Goal: Navigation & Orientation: Find specific page/section

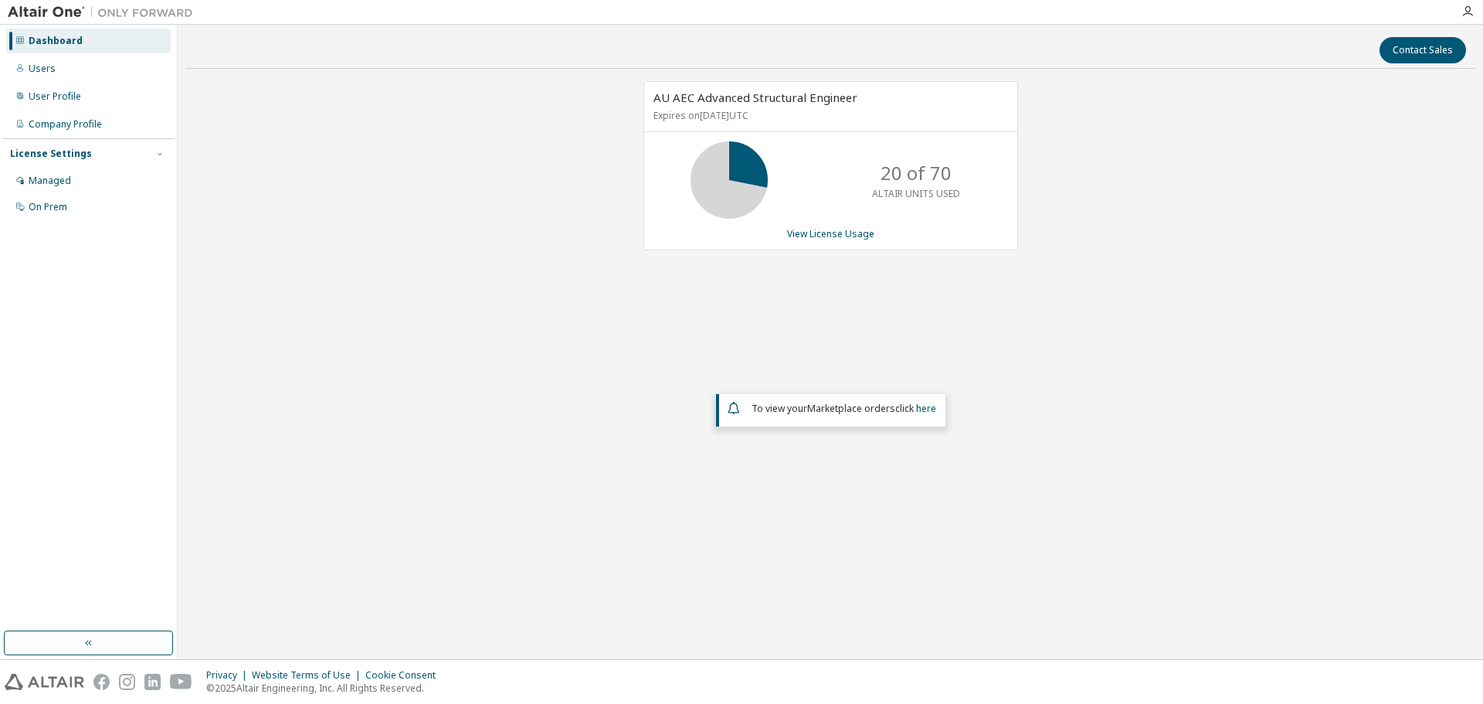
click at [914, 181] on p "20 of 70" at bounding box center [915, 173] width 71 height 26
click at [927, 409] on link "here" at bounding box center [926, 408] width 20 height 13
click at [92, 183] on div "Managed" at bounding box center [88, 180] width 165 height 25
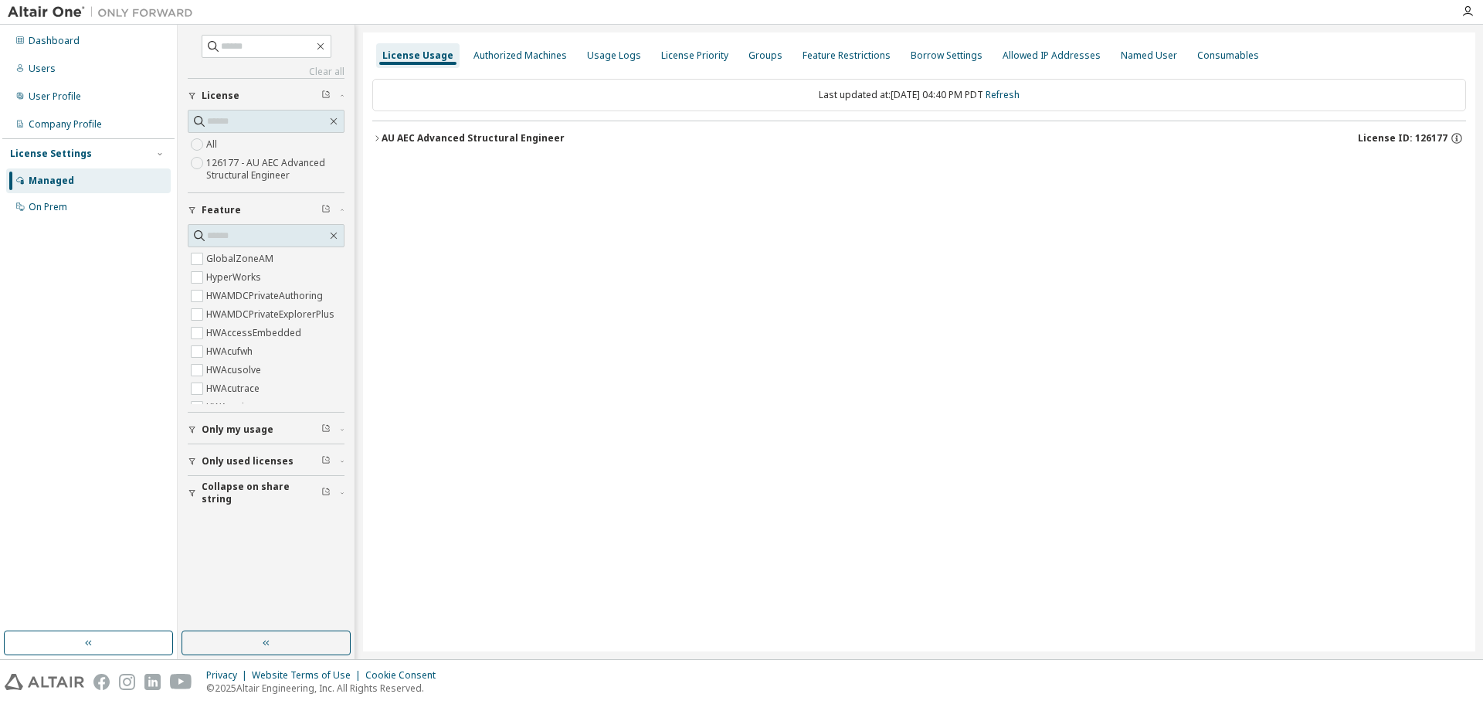
click at [221, 170] on label "126177 - AU AEC Advanced Structural Engineer" at bounding box center [275, 169] width 138 height 31
click at [431, 140] on div "AU AEC Advanced Structural Engineer" at bounding box center [473, 138] width 183 height 12
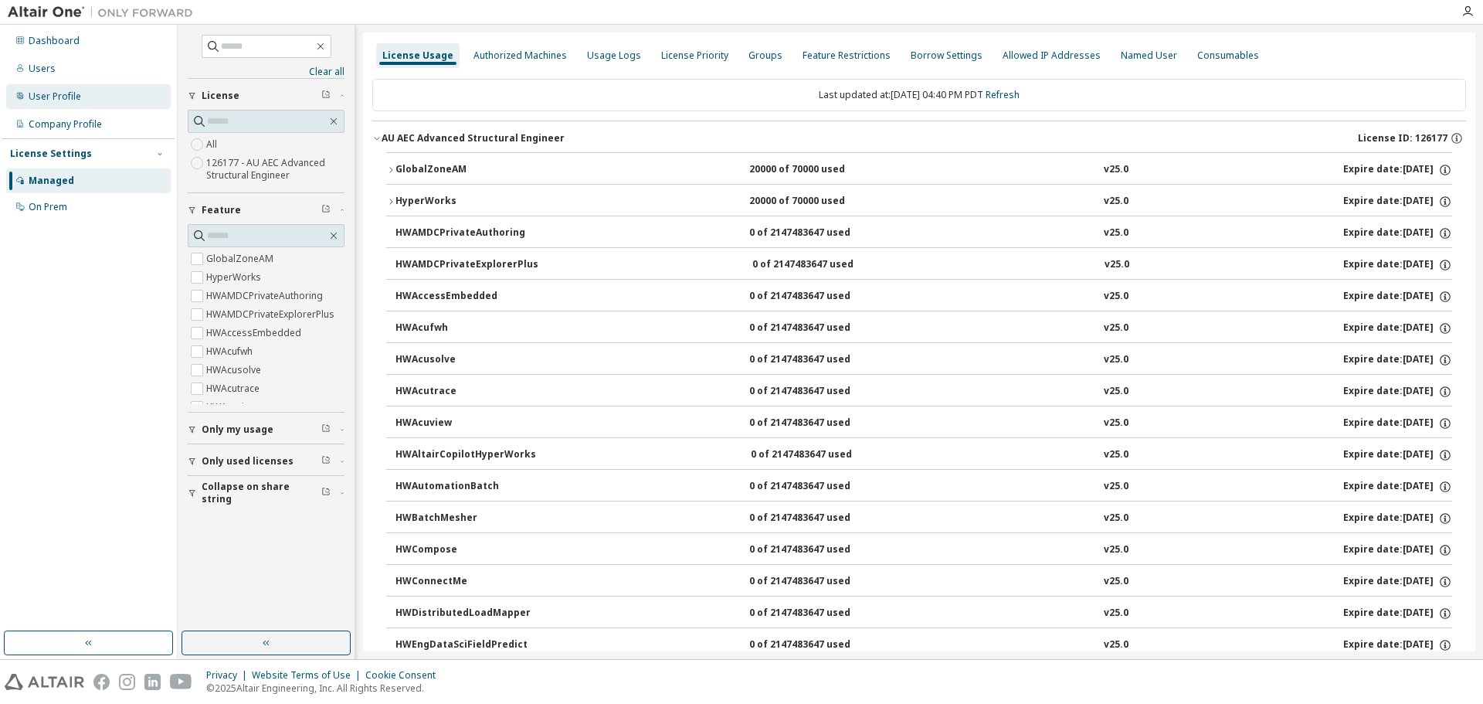
click at [73, 100] on div "User Profile" at bounding box center [55, 96] width 53 height 12
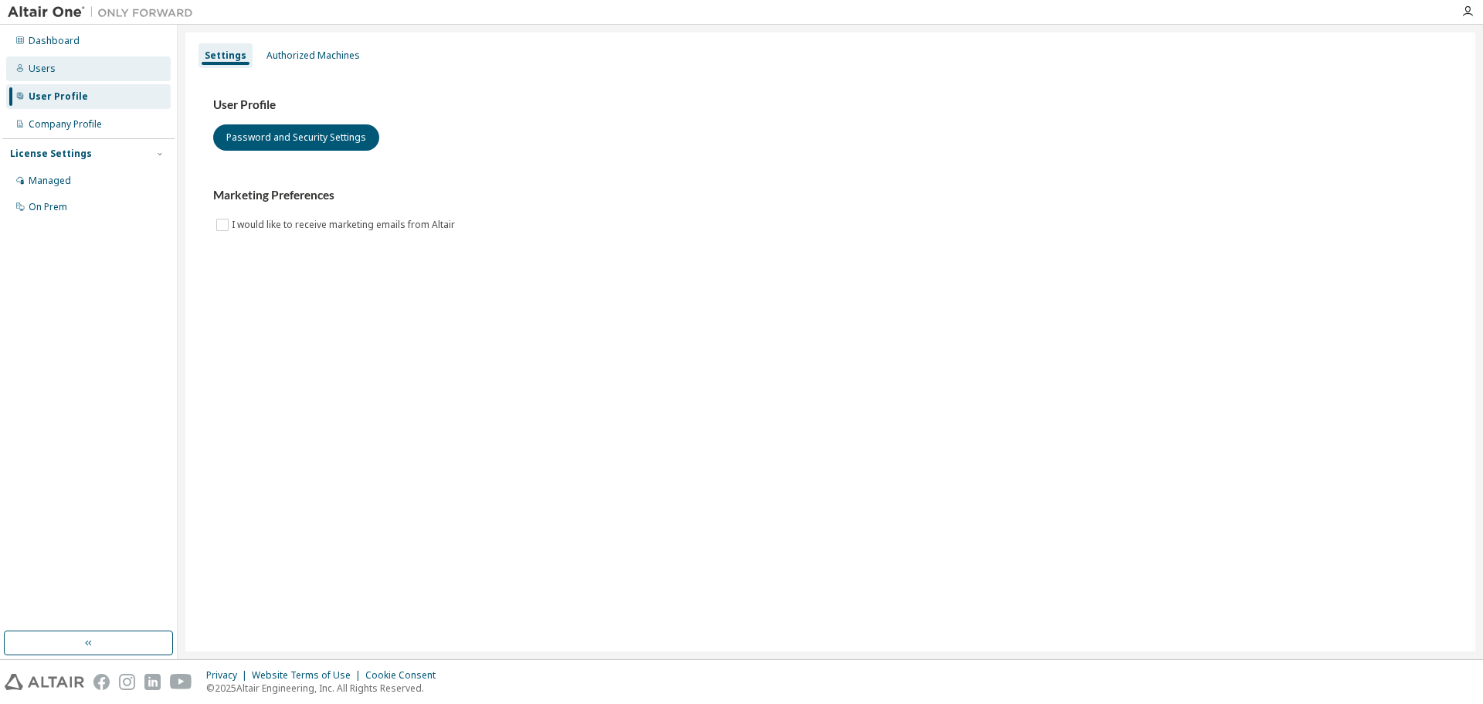
click at [60, 70] on div "Users" at bounding box center [88, 68] width 165 height 25
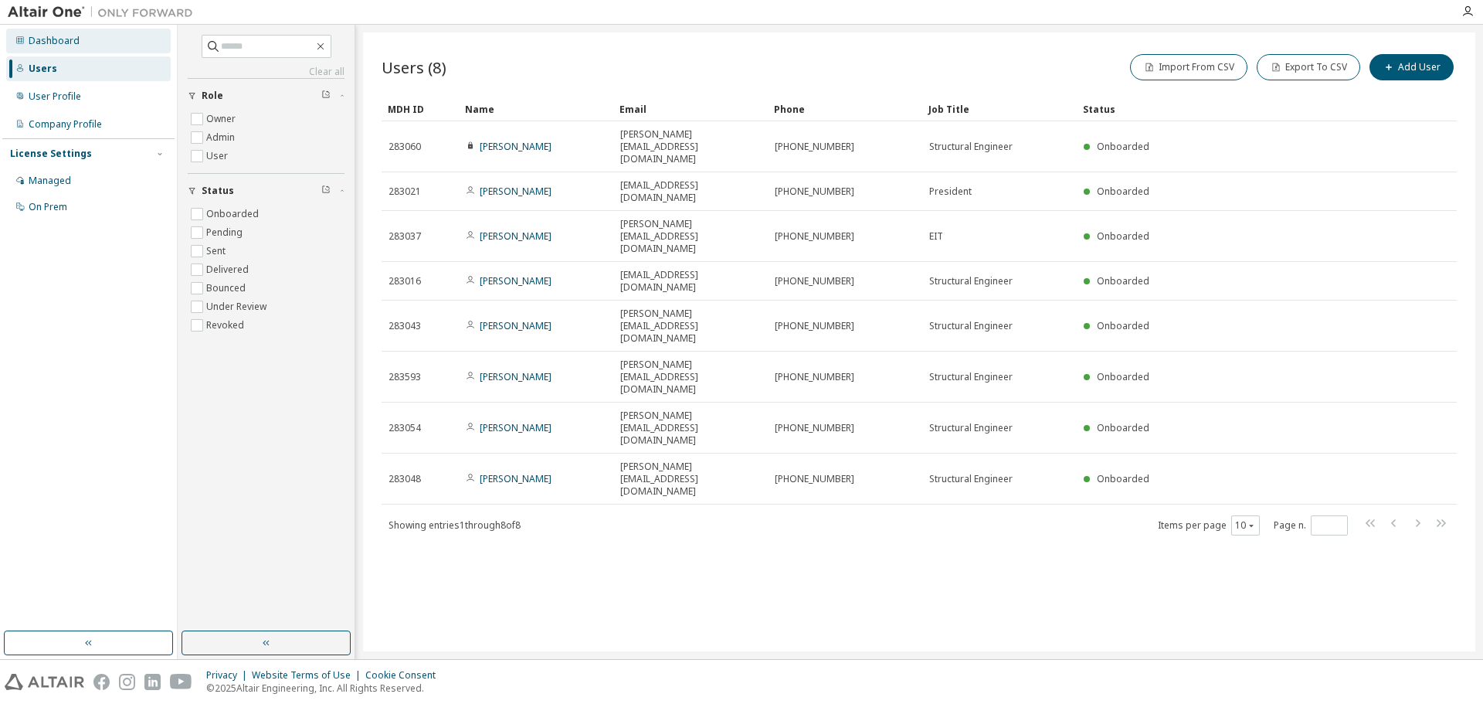
click at [65, 44] on div "Dashboard" at bounding box center [54, 41] width 51 height 12
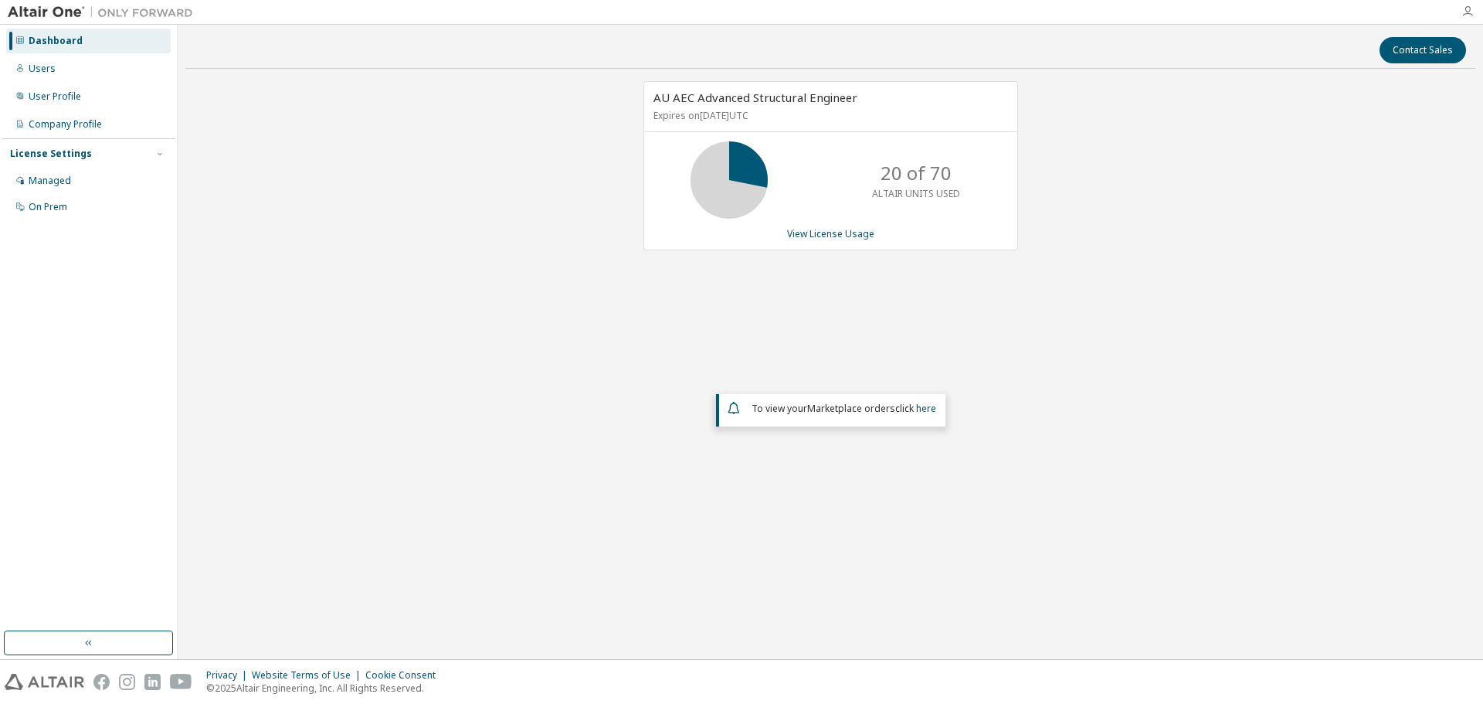
click at [1470, 11] on icon "button" at bounding box center [1467, 11] width 12 height 12
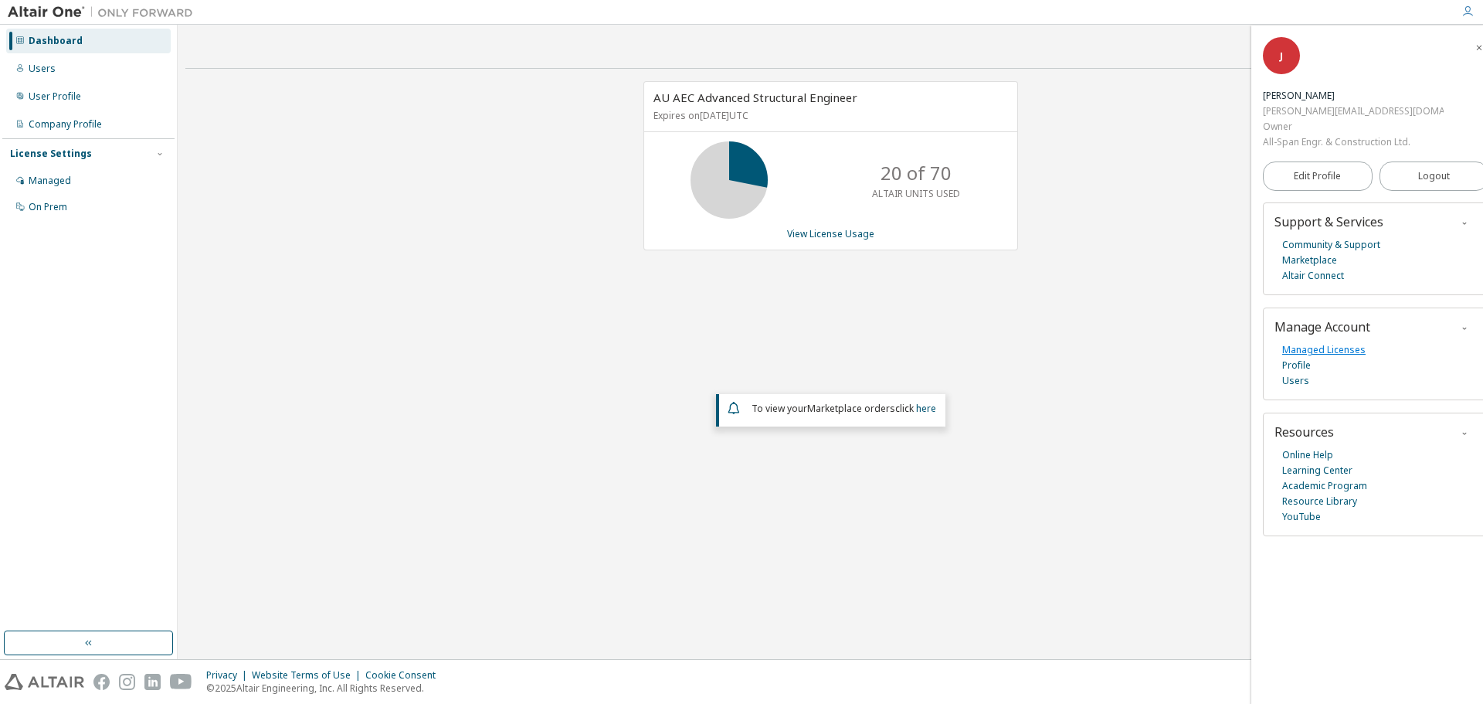
click at [1301, 342] on link "Managed Licenses" at bounding box center [1323, 349] width 83 height 15
click at [1306, 358] on link "Profile" at bounding box center [1296, 365] width 29 height 15
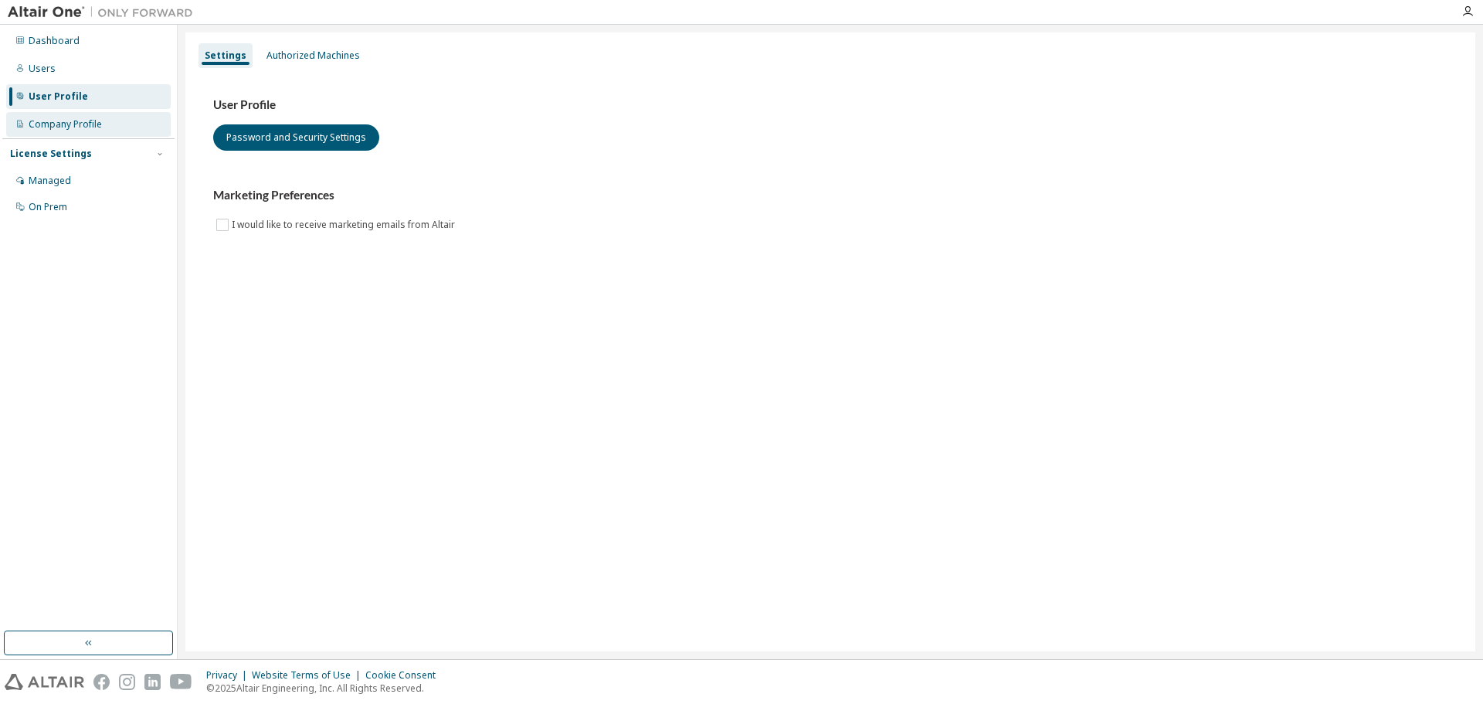
click at [87, 120] on div "Company Profile" at bounding box center [65, 124] width 73 height 12
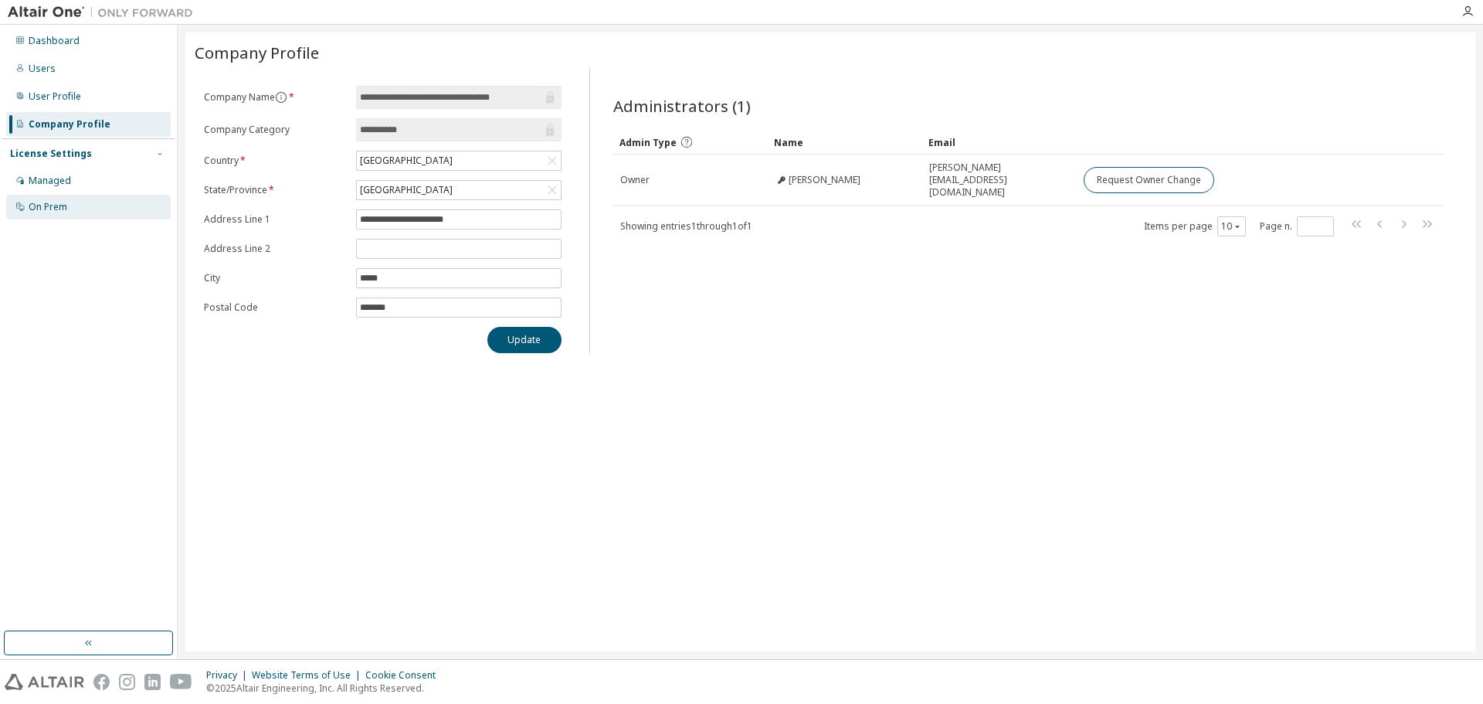
click at [73, 212] on div "On Prem" at bounding box center [88, 207] width 165 height 25
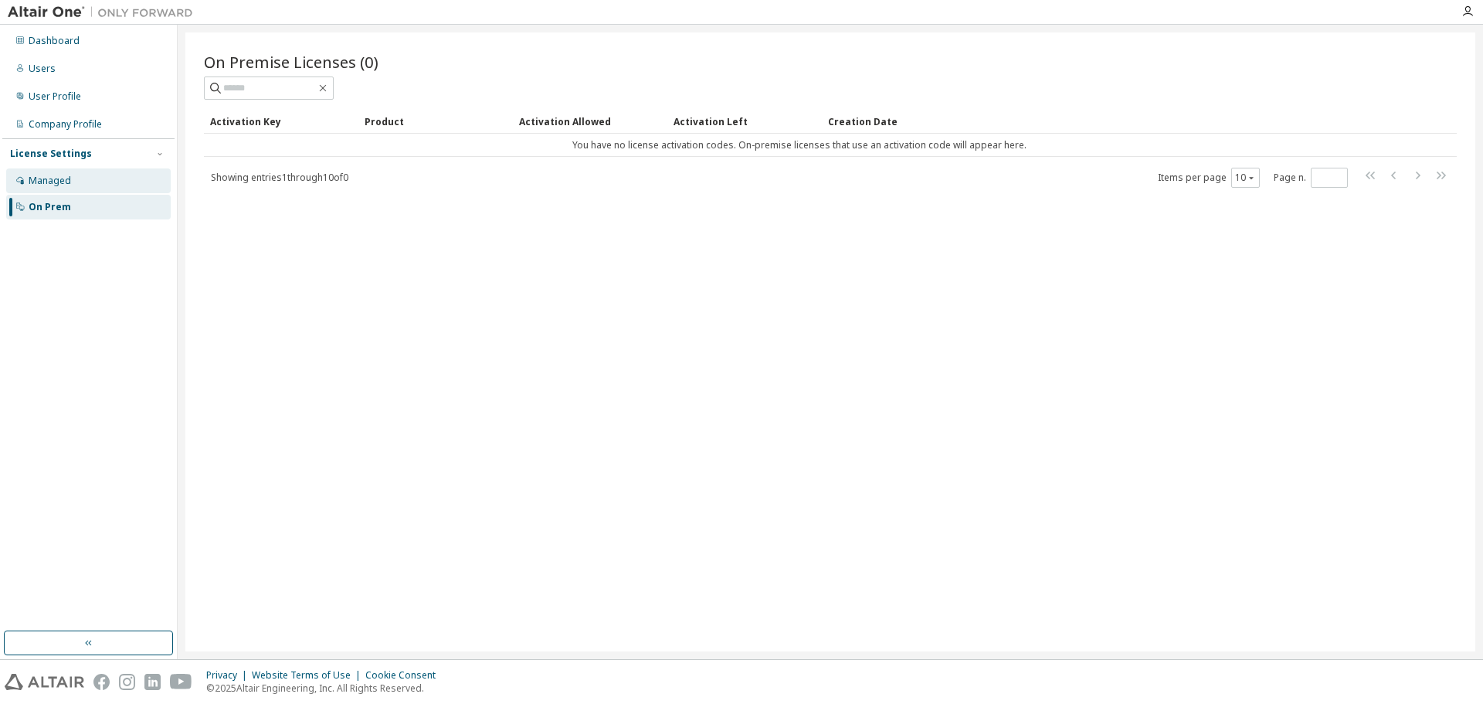
click at [66, 181] on div "Managed" at bounding box center [50, 181] width 42 height 12
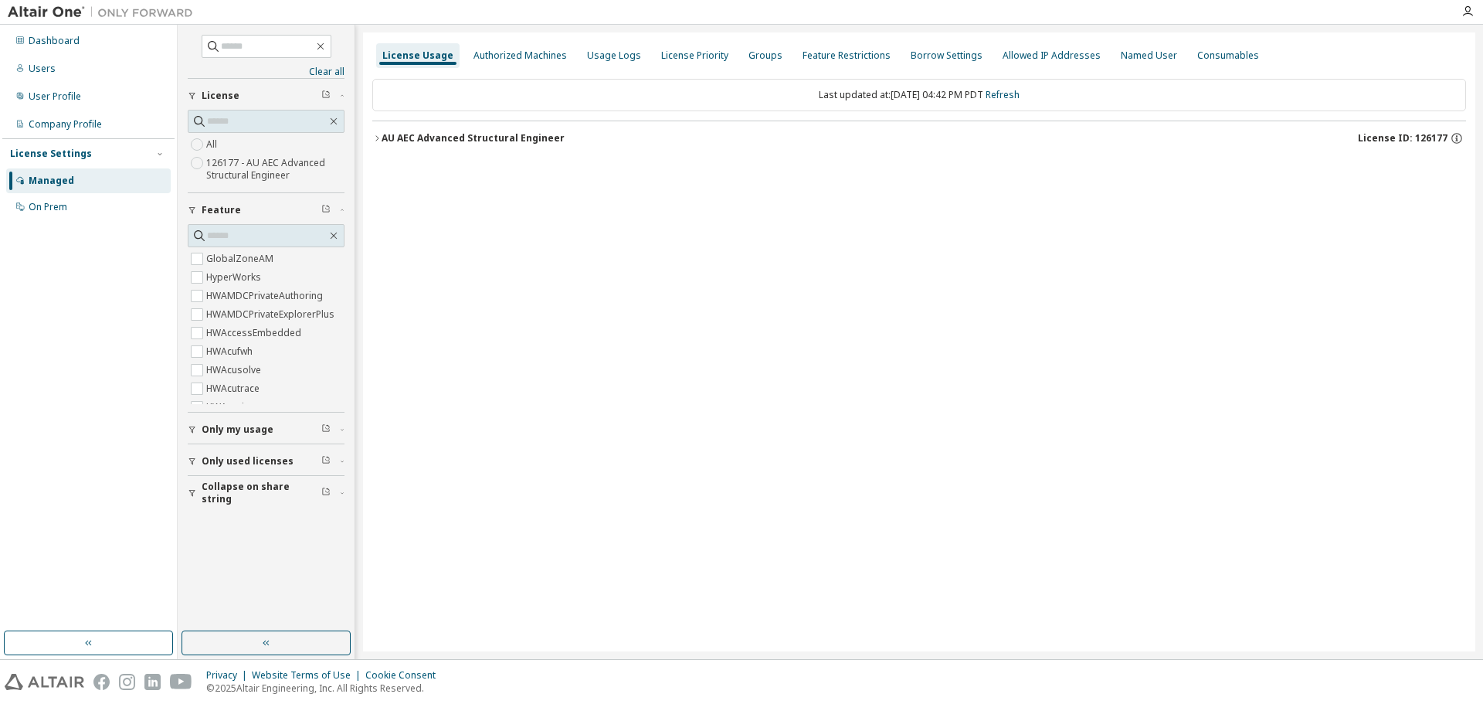
click at [473, 141] on div "AU AEC Advanced Structural Engineer" at bounding box center [473, 138] width 183 height 12
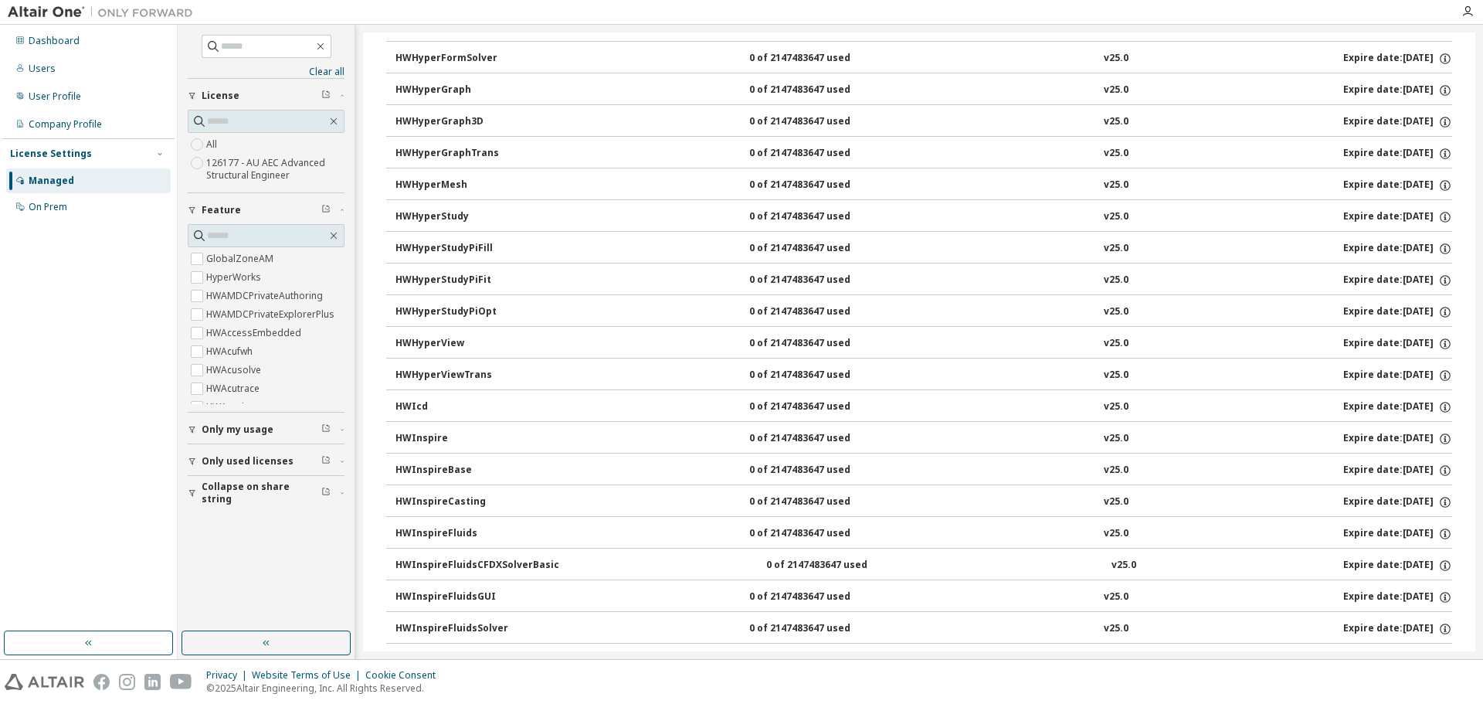
scroll to position [850, 0]
